Goal: Information Seeking & Learning: Learn about a topic

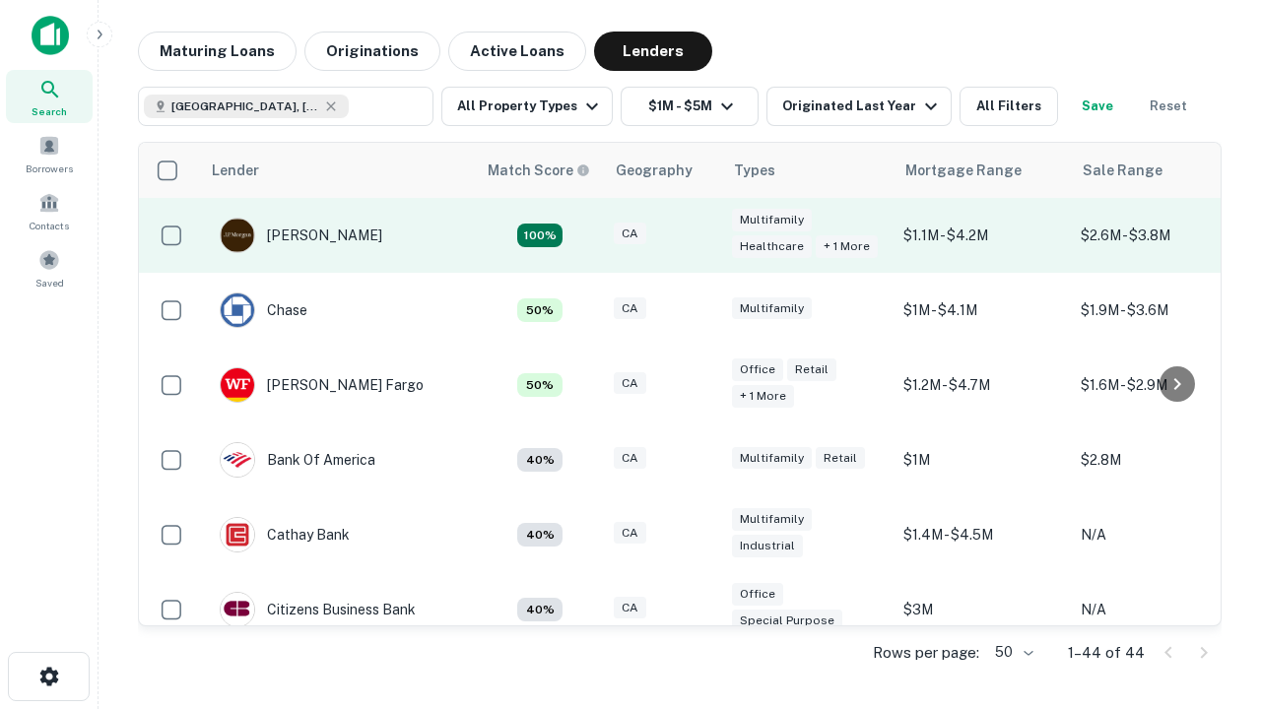
click at [699, 235] on div "CA" at bounding box center [663, 236] width 99 height 27
